Goal: Transaction & Acquisition: Purchase product/service

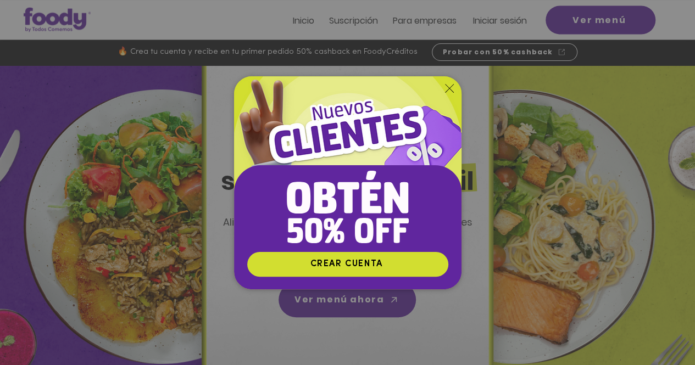
click at [480, 158] on div "Nuevos suscriptores 50% off" at bounding box center [347, 182] width 695 height 365
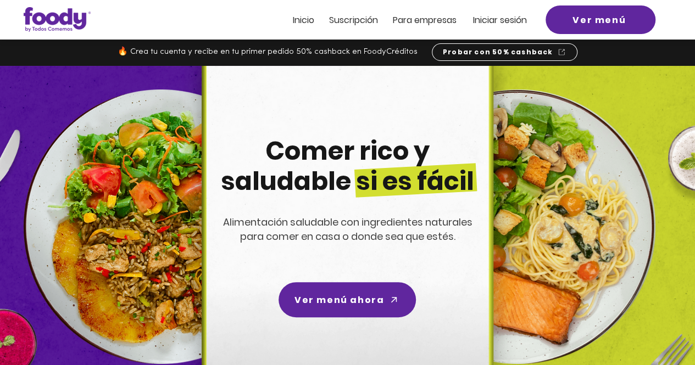
click at [526, 21] on span "Iniciar sesión" at bounding box center [500, 20] width 54 height 13
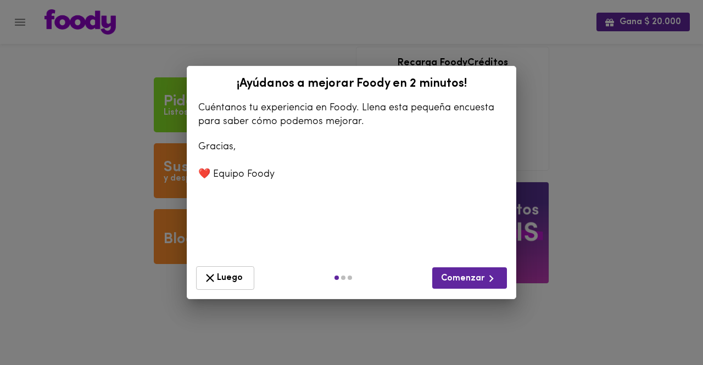
click at [231, 267] on button "Luego" at bounding box center [225, 278] width 58 height 24
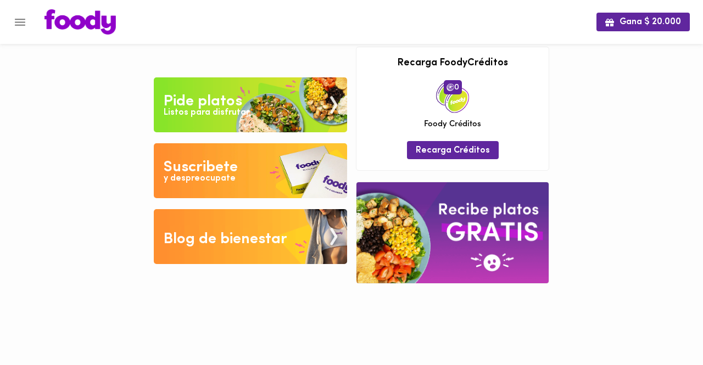
click at [232, 277] on div "Tu pago contraentrega por $- está pendiente , programa un plato para comenzar. …" at bounding box center [351, 165] width 404 height 246
click at [18, 17] on icon "Menu" at bounding box center [20, 22] width 14 height 14
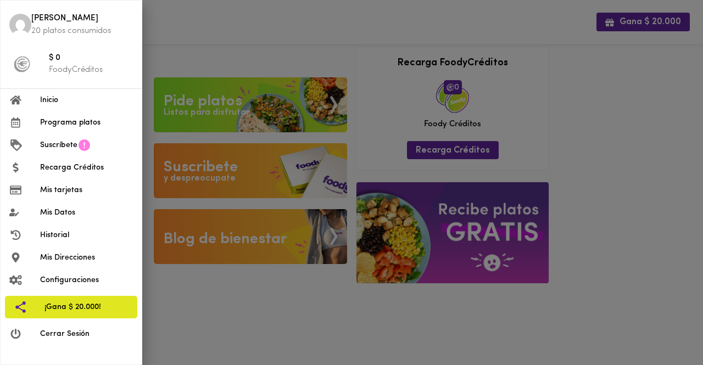
click at [210, 61] on div at bounding box center [351, 182] width 703 height 365
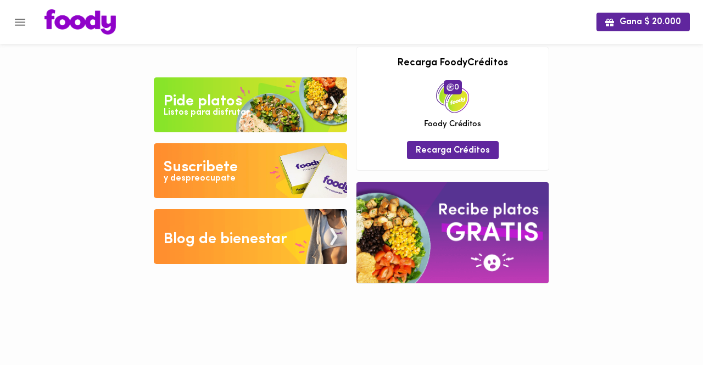
click at [209, 107] on div "Listos para disfrutar" at bounding box center [207, 113] width 86 height 13
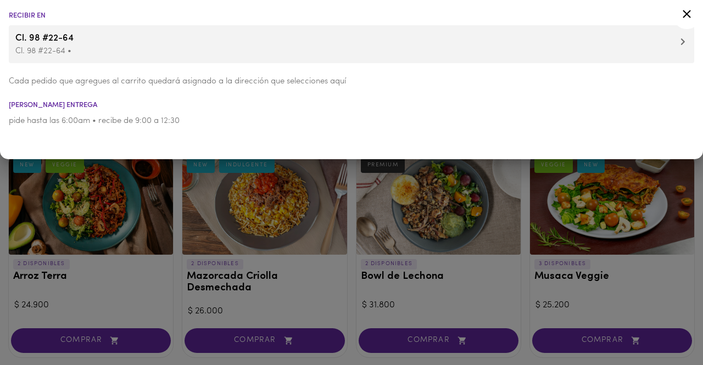
click at [690, 10] on icon at bounding box center [687, 14] width 14 height 14
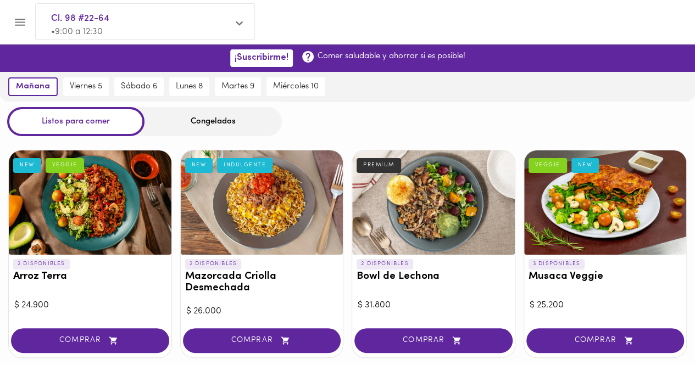
click at [183, 124] on div "Congelados" at bounding box center [212, 121] width 137 height 29
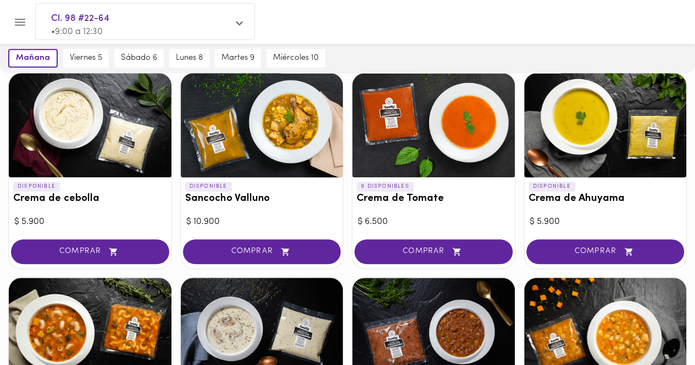
scroll to position [478, 0]
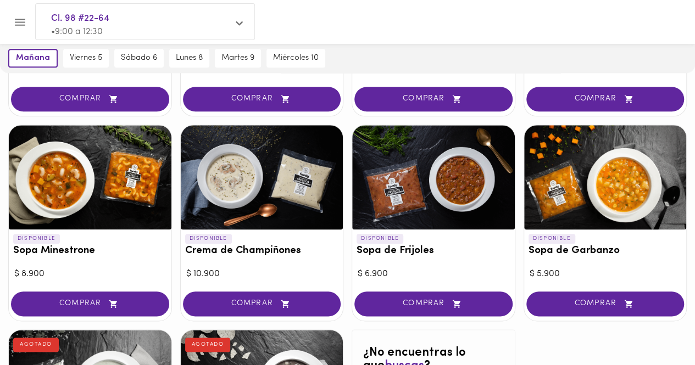
scroll to position [478, 0]
